Goal: Information Seeking & Learning: Learn about a topic

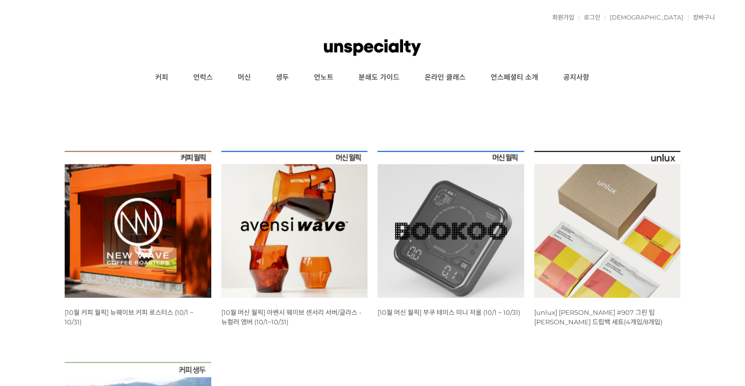
click at [644, 13] on div "회원가입 로그인 주문조회 장바구니 최근본상품 고객센터 공지사항 상품 후기 상품 Q&A 월피커 게시판" at bounding box center [372, 17] width 685 height 25
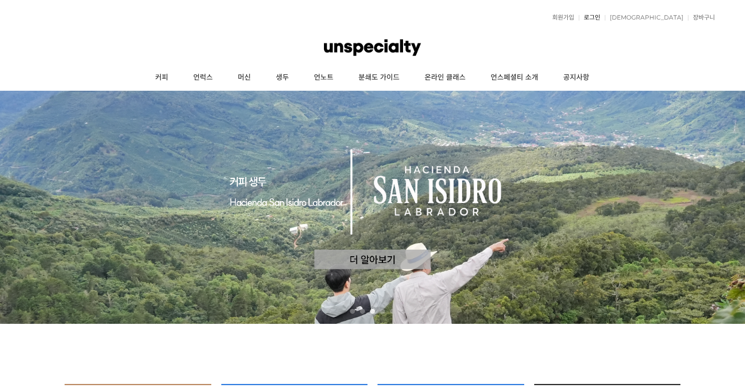
click at [600, 17] on link "로그인" at bounding box center [590, 18] width 22 height 6
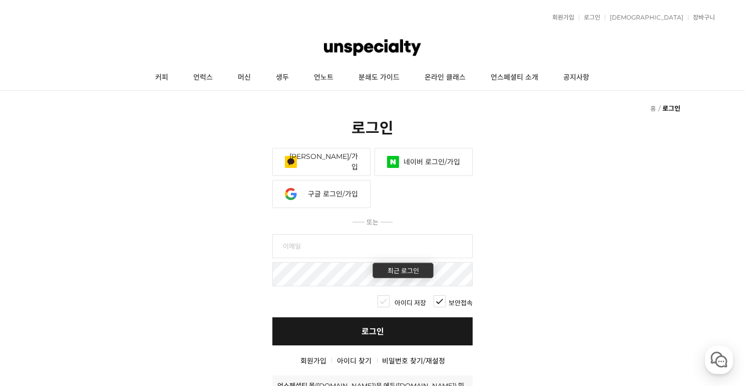
type input "monkyun@gmail.com"
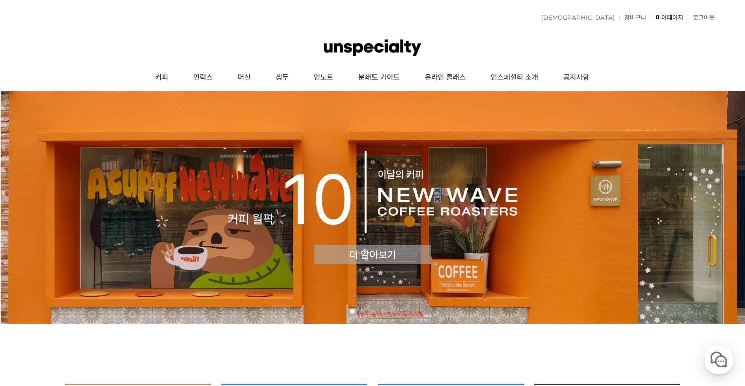
click at [664, 19] on link "마이페이지" at bounding box center [667, 18] width 33 height 6
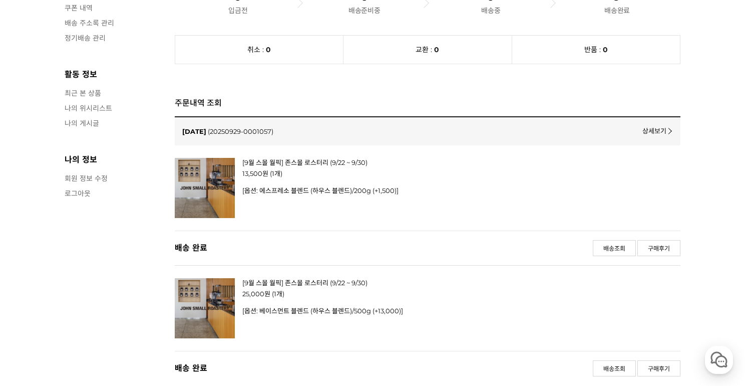
scroll to position [366, 0]
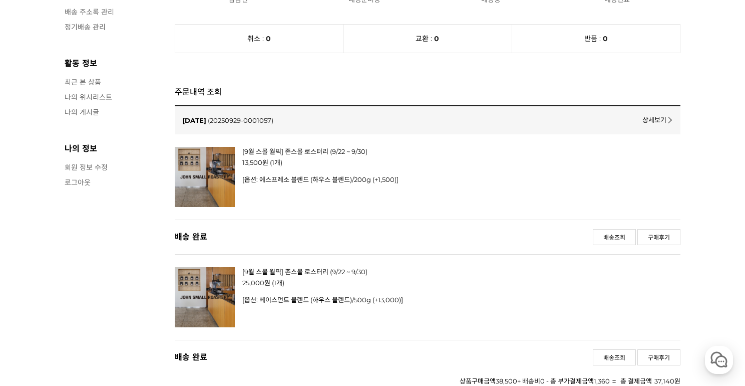
click at [289, 302] on p "[옵션: 베이스먼트 블렌드 (하우스 블렌드)/500g (+13,000)]" at bounding box center [398, 299] width 313 height 9
click at [318, 270] on link "[9월 스몰 월픽] 존스몰 로스터리 (9/22 ~ 9/30)" at bounding box center [304, 271] width 125 height 8
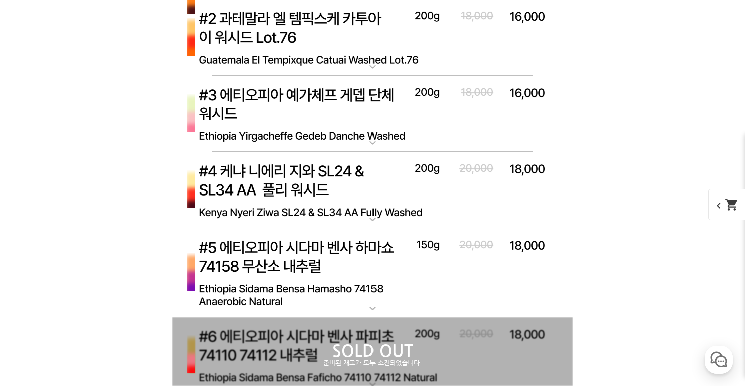
scroll to position [2924, 0]
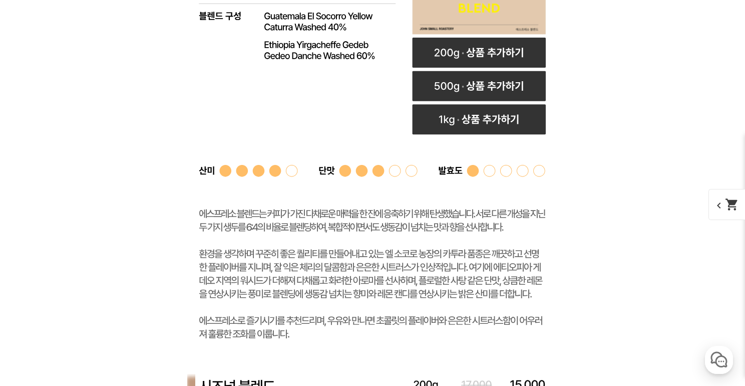
scroll to position [2948, 0]
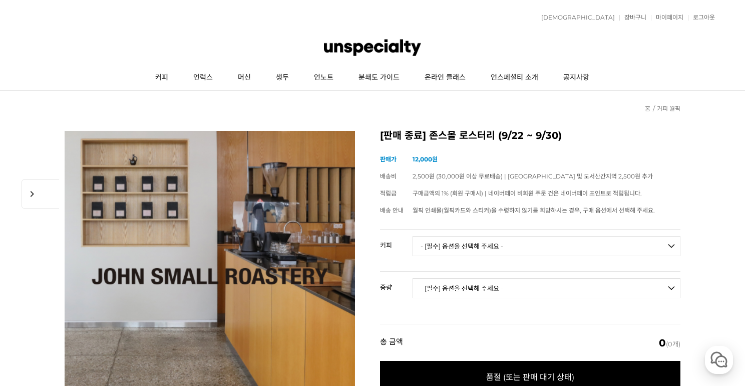
scroll to position [0, 0]
click at [279, 80] on link "생두" at bounding box center [282, 77] width 38 height 25
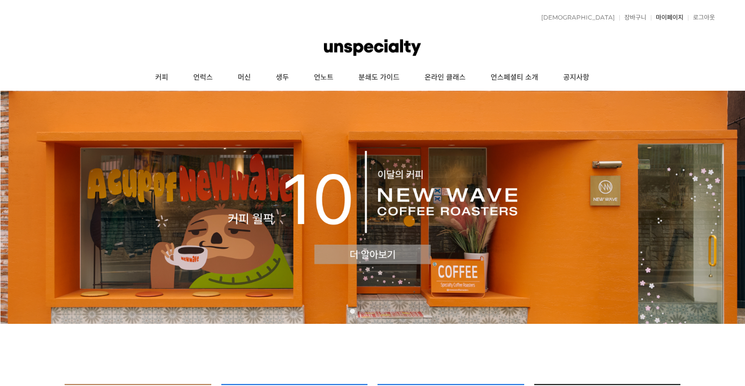
click at [666, 18] on link "마이페이지" at bounding box center [667, 18] width 33 height 6
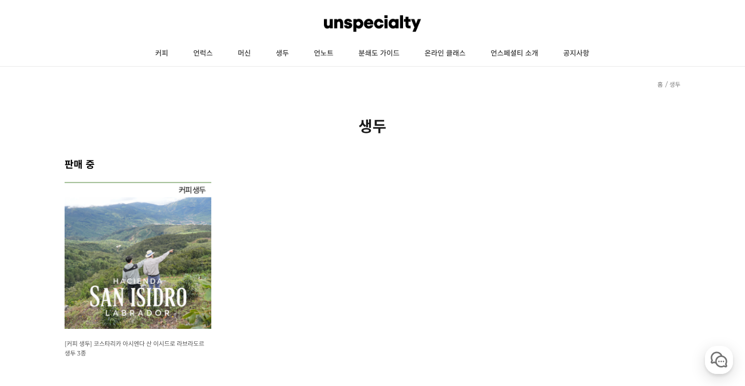
scroll to position [21, 0]
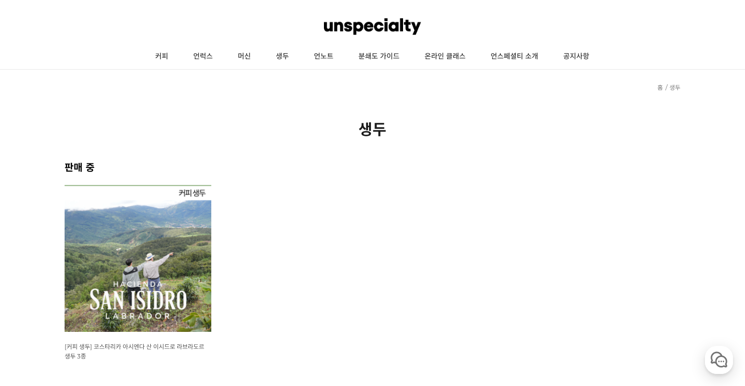
click at [165, 262] on img at bounding box center [138, 258] width 147 height 147
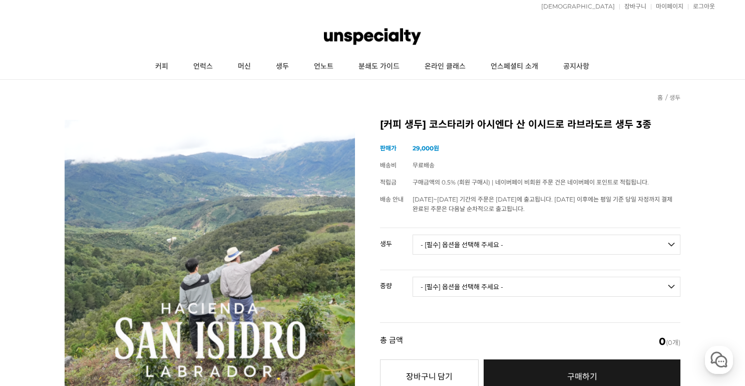
click at [512, 233] on td "- [필수] 옵션을 선택해 주세요 - ------------------- 코스타리카 아시엔다 산 이시드로 라브라도르 엘 세드로 게이샤 무산소 …" at bounding box center [547, 249] width 268 height 42
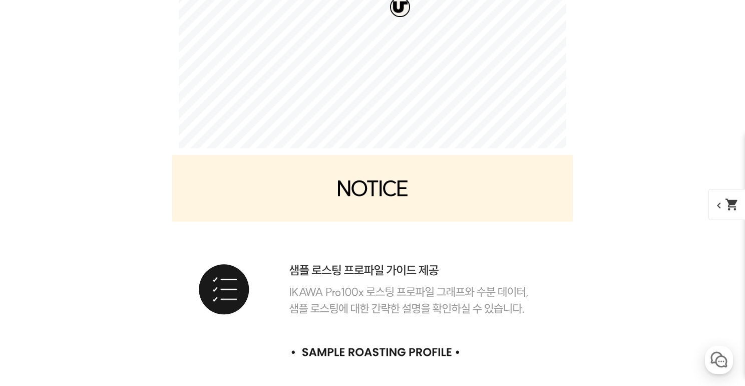
scroll to position [7096, 0]
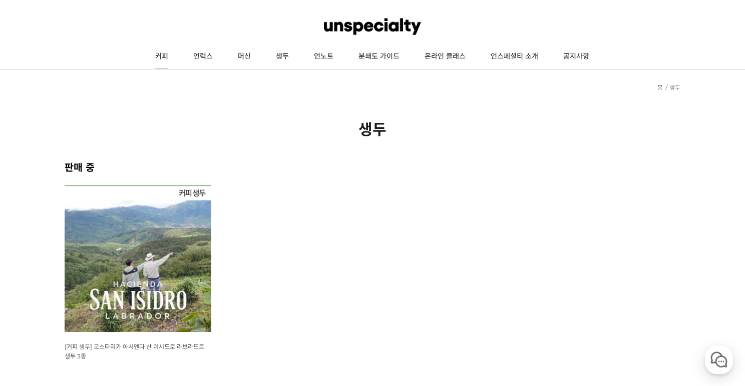
click at [166, 55] on link "커피" at bounding box center [162, 56] width 38 height 25
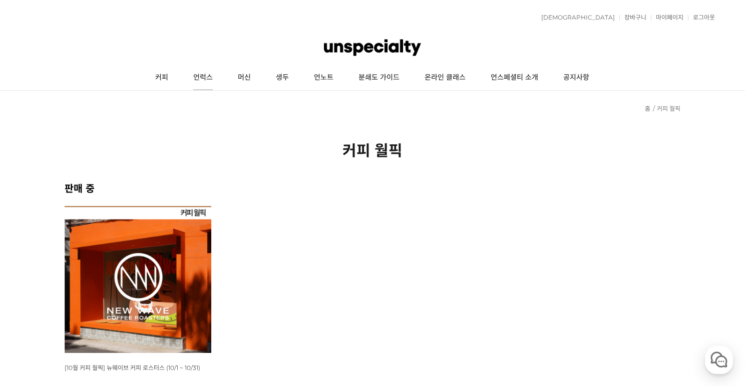
click at [199, 71] on link "언럭스" at bounding box center [203, 77] width 45 height 25
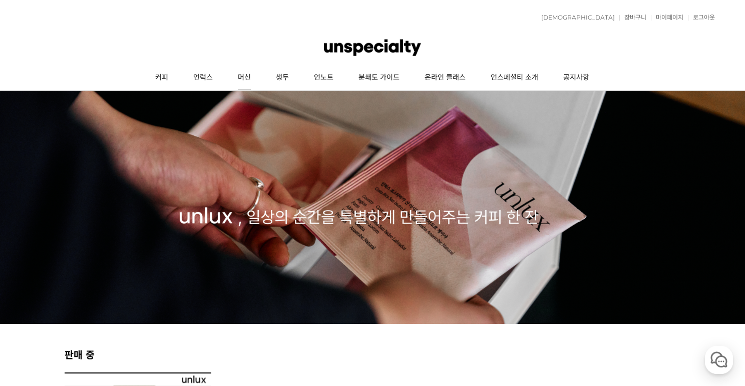
click at [251, 71] on link "머신" at bounding box center [244, 77] width 38 height 25
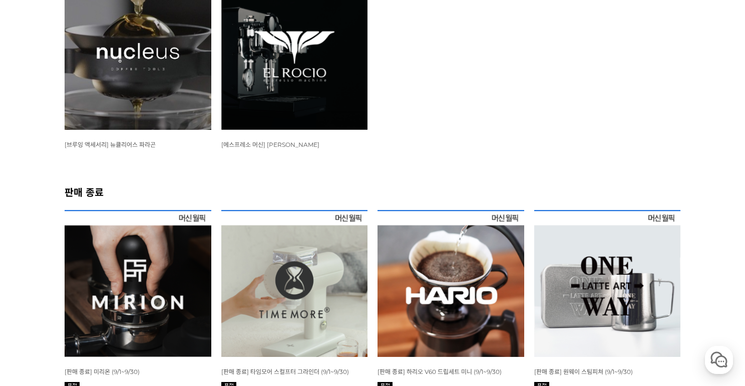
scroll to position [1323, 0]
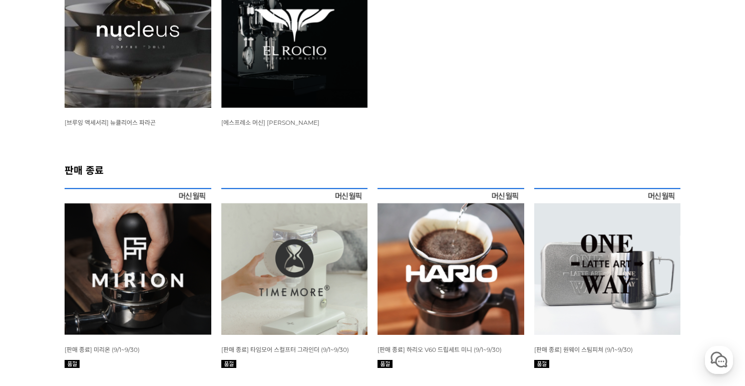
click at [145, 68] on img at bounding box center [138, 34] width 147 height 147
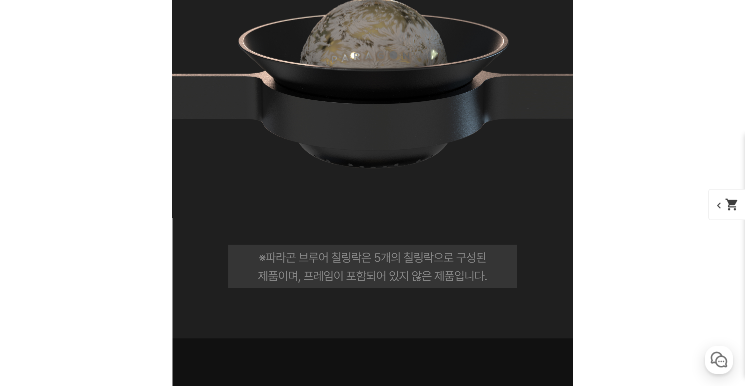
scroll to position [11255, 0]
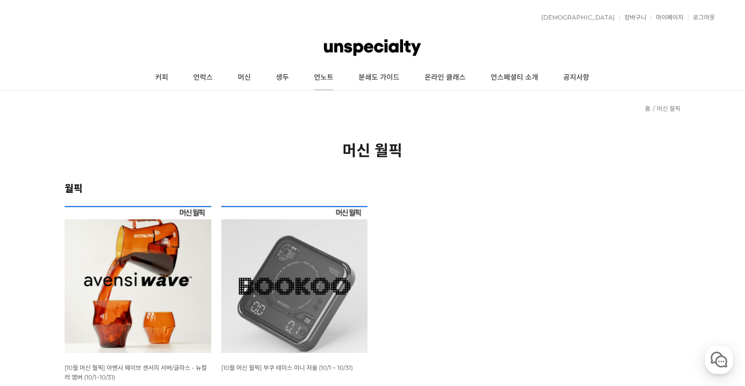
click at [334, 76] on link "언노트" at bounding box center [323, 77] width 45 height 25
click at [379, 78] on link "분쇄도 가이드" at bounding box center [379, 77] width 66 height 25
click at [456, 77] on link "온라인 클래스" at bounding box center [445, 77] width 66 height 25
click at [530, 76] on link "언스페셜티 소개" at bounding box center [514, 77] width 73 height 25
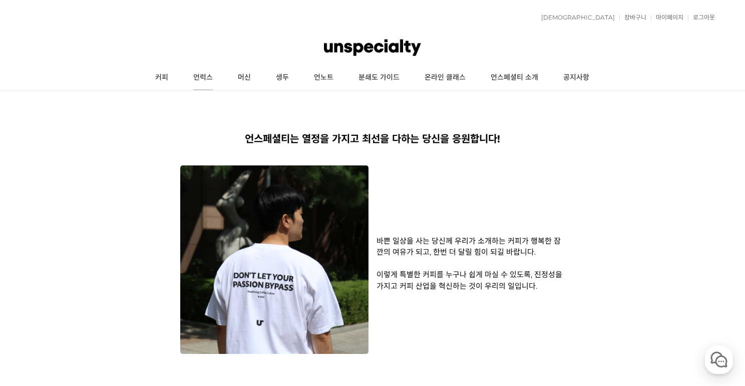
click at [212, 72] on link "언럭스" at bounding box center [203, 77] width 45 height 25
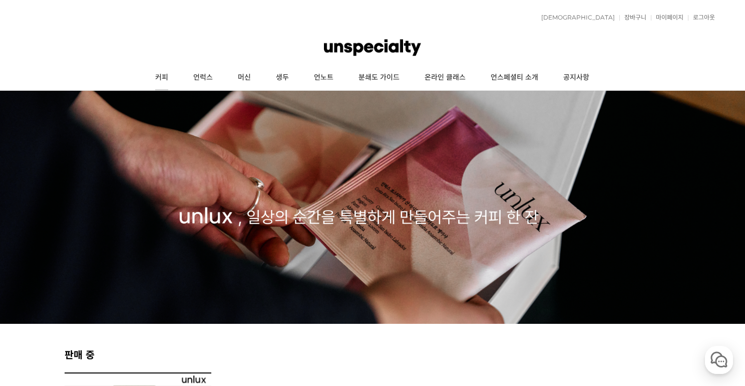
click at [163, 72] on link "커피" at bounding box center [162, 77] width 38 height 25
